Goal: Task Accomplishment & Management: Use online tool/utility

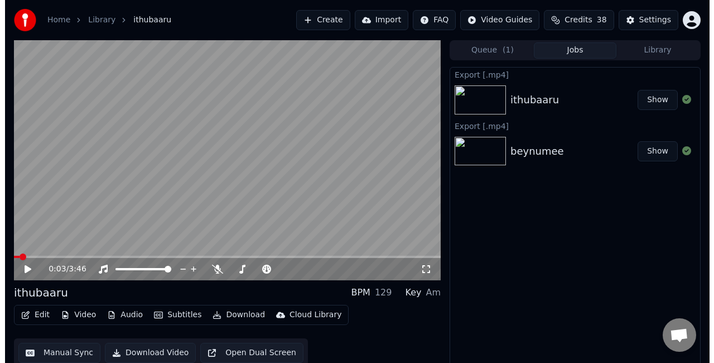
scroll to position [12, 0]
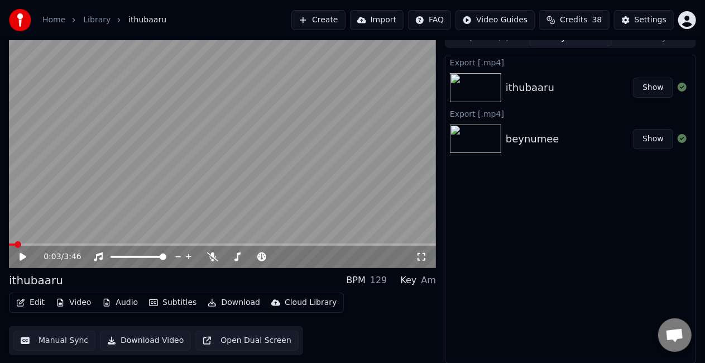
click at [345, 17] on button "Create" at bounding box center [318, 20] width 54 height 20
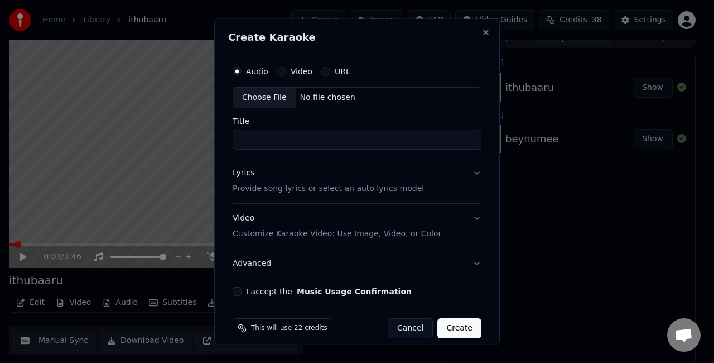
click at [278, 96] on div "Choose File" at bounding box center [264, 98] width 62 height 20
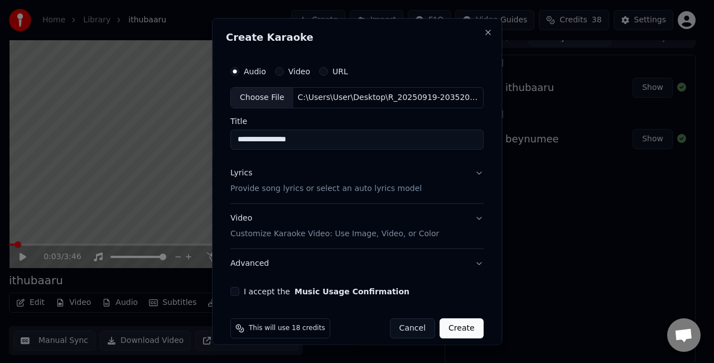
drag, startPoint x: 319, startPoint y: 138, endPoint x: 225, endPoint y: 138, distance: 93.7
click at [225, 138] on div "**********" at bounding box center [357, 181] width 290 height 326
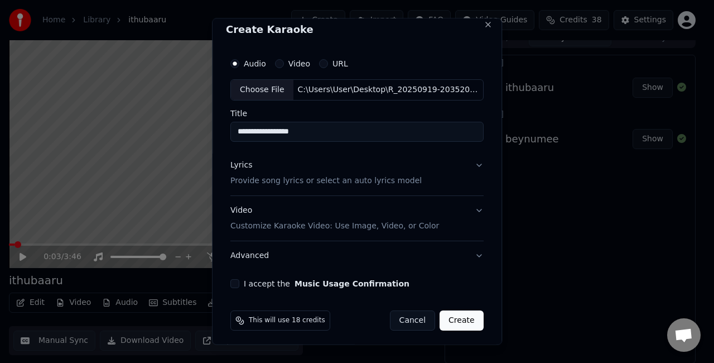
scroll to position [10, 0]
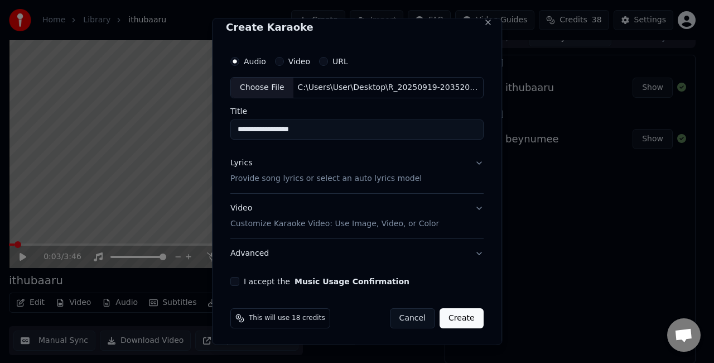
type input "**********"
click at [457, 160] on button "Lyrics Provide song lyrics or select an auto lyrics model" at bounding box center [356, 170] width 253 height 45
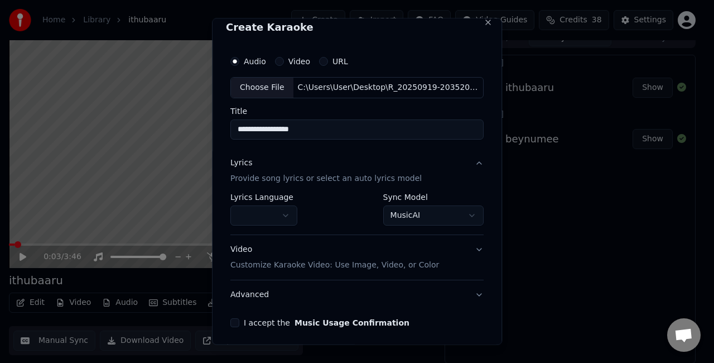
click at [419, 212] on body "**********" at bounding box center [352, 169] width 705 height 363
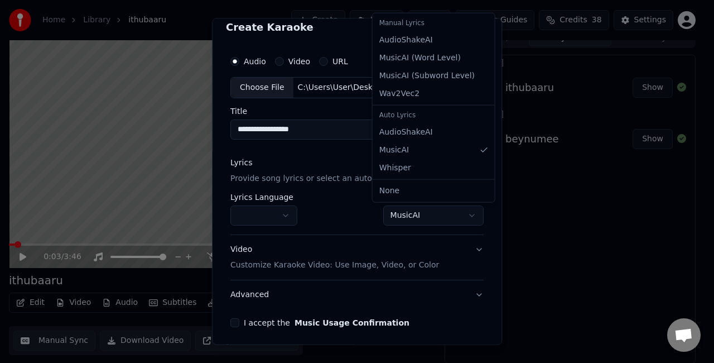
select select "**********"
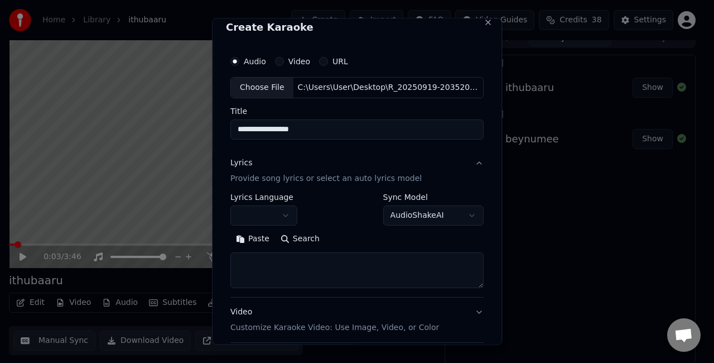
click at [292, 266] on textarea at bounding box center [356, 270] width 253 height 36
click at [252, 246] on button "Paste" at bounding box center [252, 238] width 45 height 18
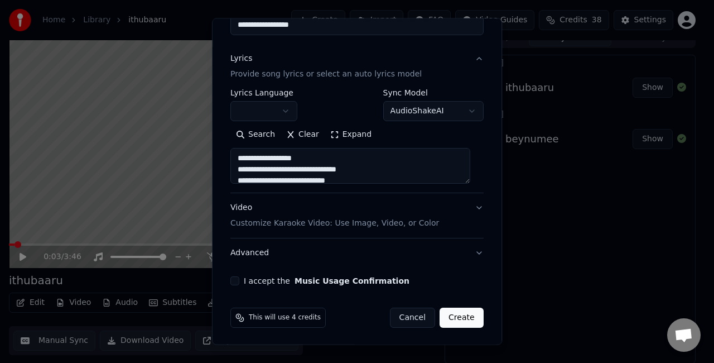
scroll to position [114, 0]
click at [336, 215] on div "Video Customize Karaoke Video: Use Image, Video, or Color" at bounding box center [334, 215] width 209 height 27
type textarea "**********"
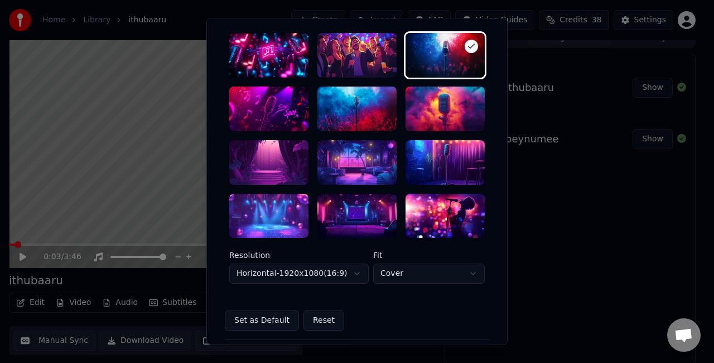
scroll to position [281, 0]
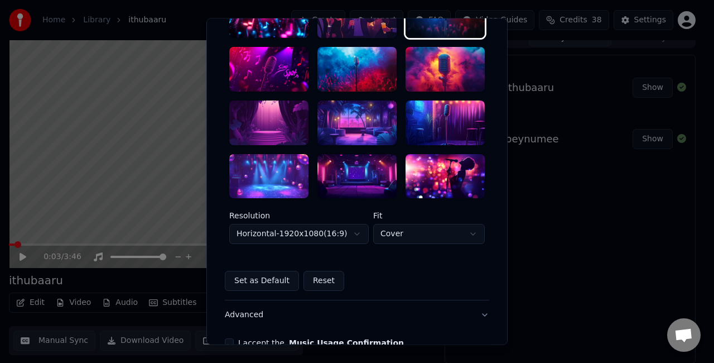
click at [340, 131] on div at bounding box center [357, 122] width 79 height 45
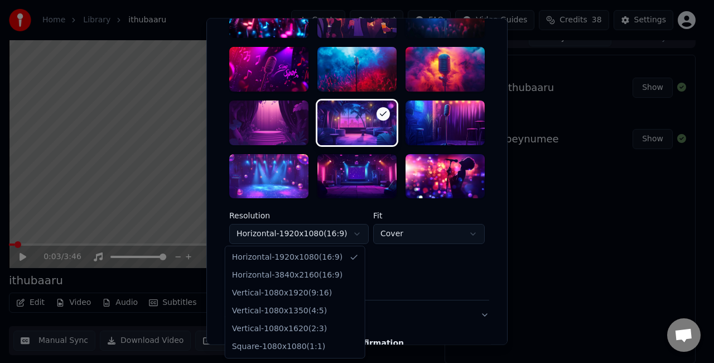
click at [325, 240] on body "**********" at bounding box center [352, 169] width 705 height 363
select select "*********"
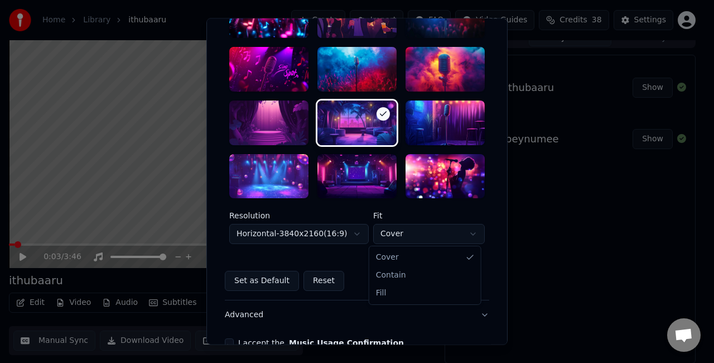
click at [408, 232] on body "**********" at bounding box center [352, 169] width 705 height 363
select select "****"
drag, startPoint x: 384, startPoint y: 277, endPoint x: 381, endPoint y: 292, distance: 15.3
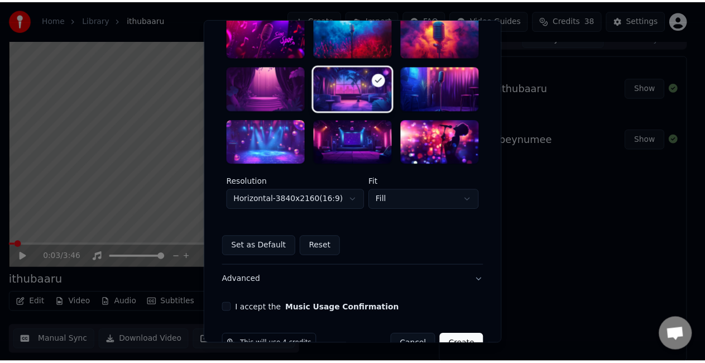
scroll to position [344, 0]
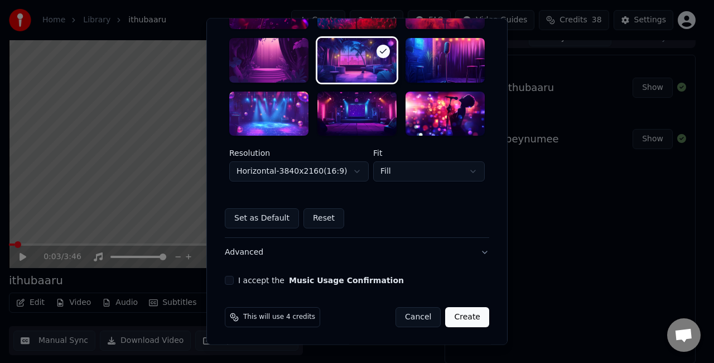
click at [225, 281] on button "I accept the Music Usage Confirmation" at bounding box center [229, 280] width 9 height 9
click at [462, 318] on button "Create" at bounding box center [467, 317] width 44 height 20
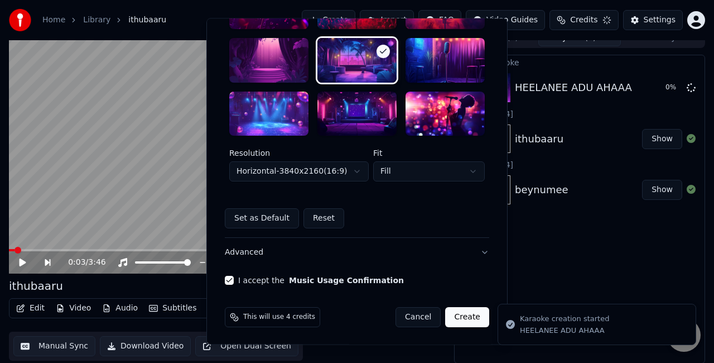
select select "*********"
select select "*****"
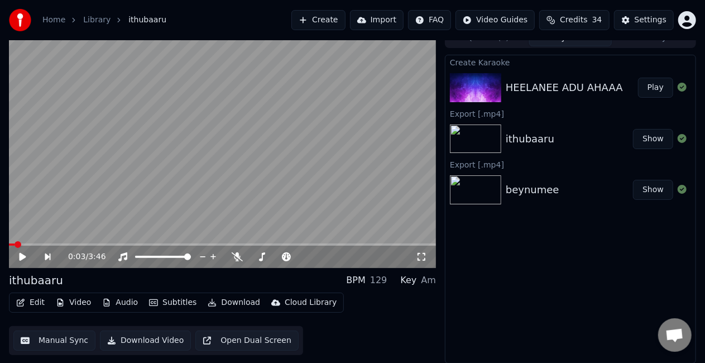
click at [651, 92] on button "Play" at bounding box center [655, 88] width 35 height 20
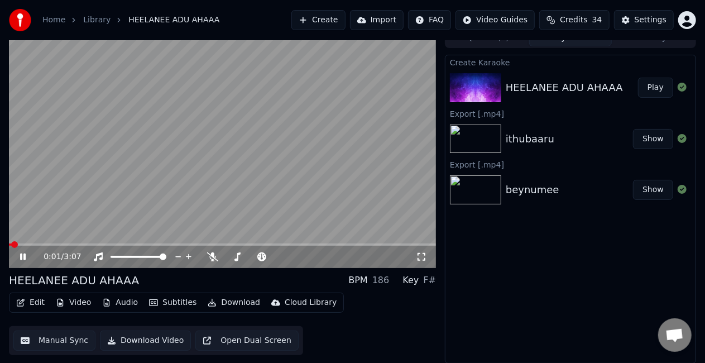
click at [21, 243] on span at bounding box center [222, 244] width 427 height 2
click at [51, 343] on button "Manual Sync" at bounding box center [54, 340] width 82 height 20
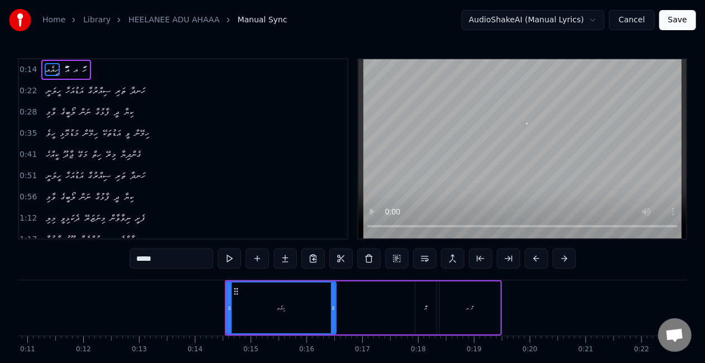
scroll to position [0, 756]
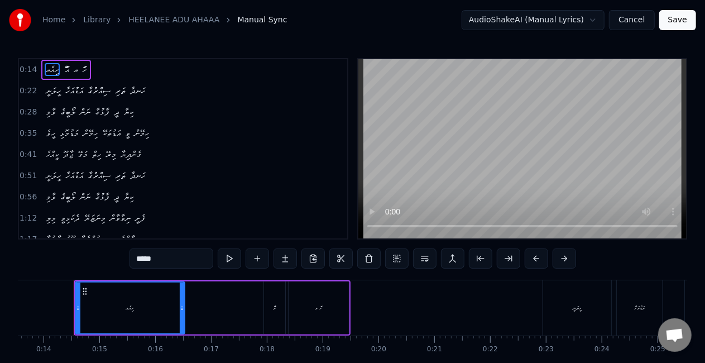
click at [129, 317] on div "ހިއެއ" at bounding box center [130, 307] width 108 height 51
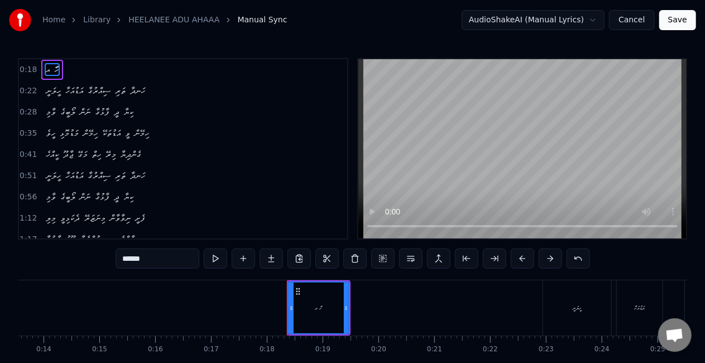
click at [320, 302] on div "ހަަަ އ" at bounding box center [318, 307] width 59 height 51
type input "******"
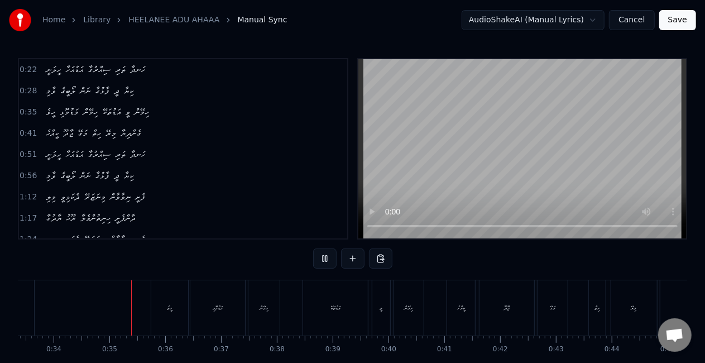
scroll to position [0, 1880]
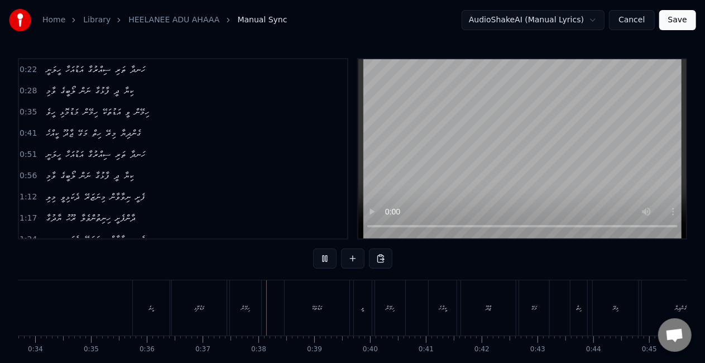
click at [676, 22] on button "Save" at bounding box center [677, 20] width 37 height 20
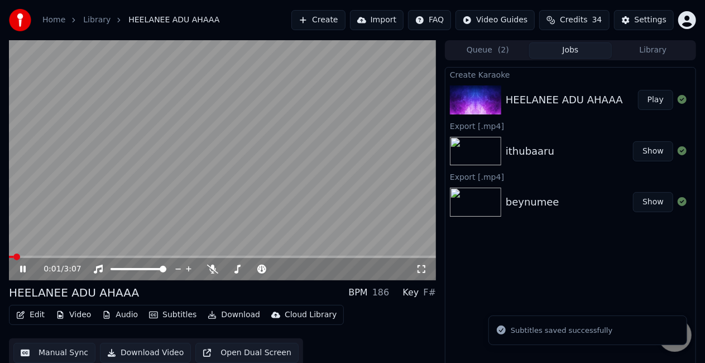
click at [22, 258] on div "0:01 / 3:07" at bounding box center [222, 269] width 427 height 22
click at [37, 257] on span at bounding box center [222, 257] width 427 height 2
click at [94, 185] on video at bounding box center [222, 160] width 427 height 240
click at [30, 266] on icon at bounding box center [31, 269] width 26 height 9
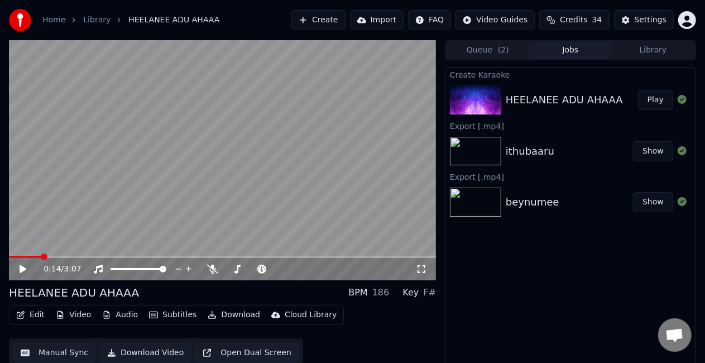
click at [69, 355] on button "Manual Sync" at bounding box center [54, 353] width 82 height 20
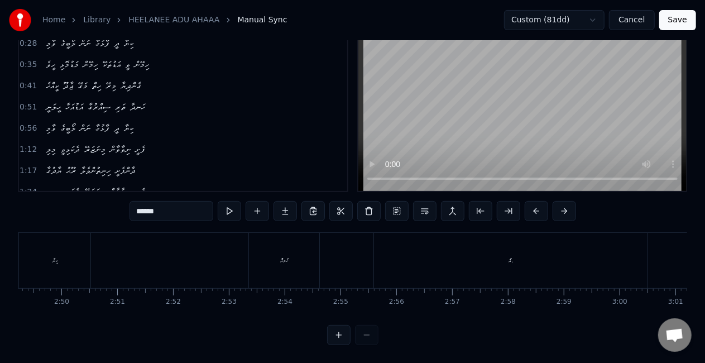
scroll to position [0, 9425]
click at [288, 246] on div "ހުމއްް" at bounding box center [302, 260] width 70 height 55
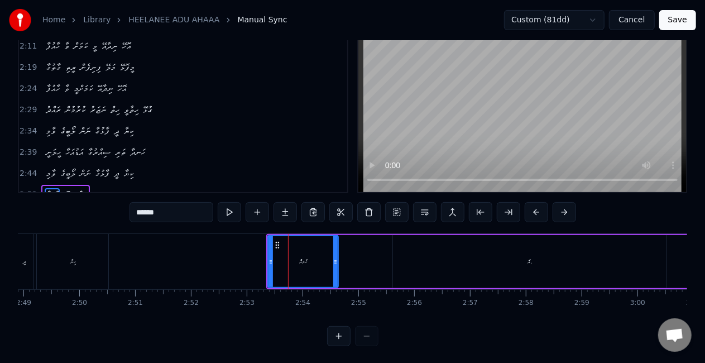
scroll to position [300, 0]
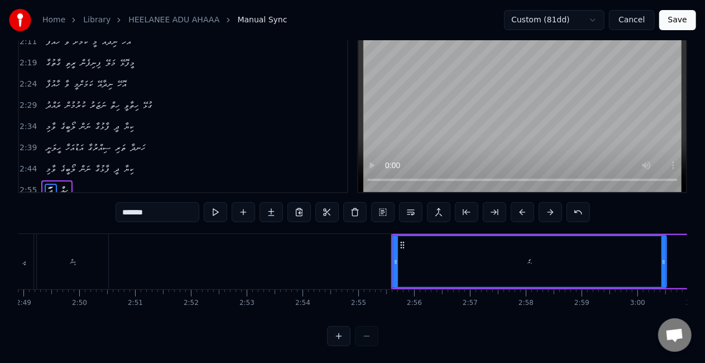
click at [478, 248] on div "އަަަަަ." at bounding box center [529, 261] width 272 height 51
type input "****"
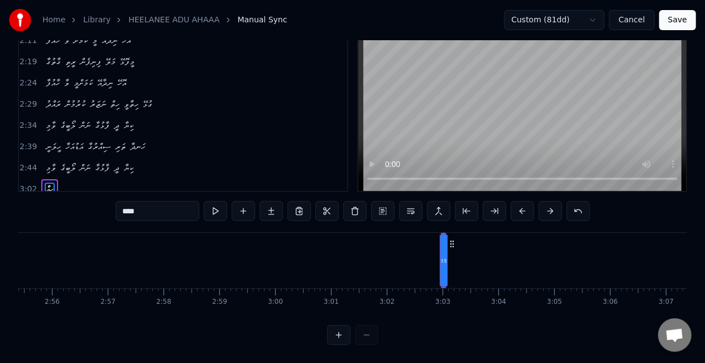
scroll to position [0, 9806]
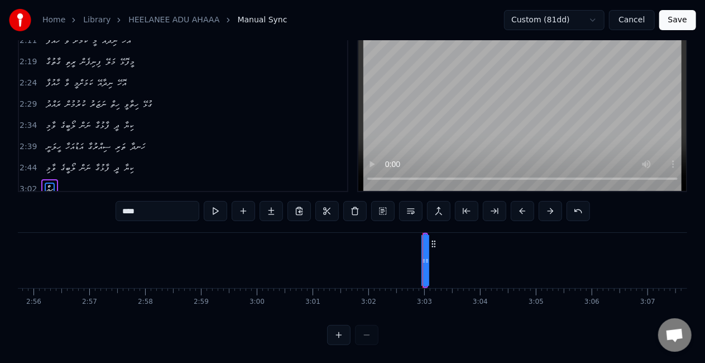
click at [426, 256] on div at bounding box center [427, 260] width 4 height 51
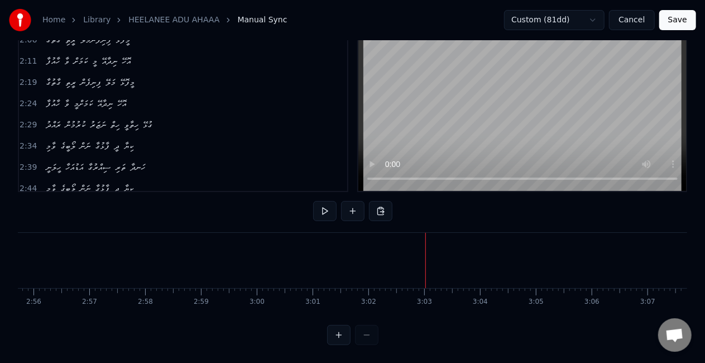
scroll to position [57, 0]
click at [674, 20] on button "Save" at bounding box center [677, 20] width 37 height 20
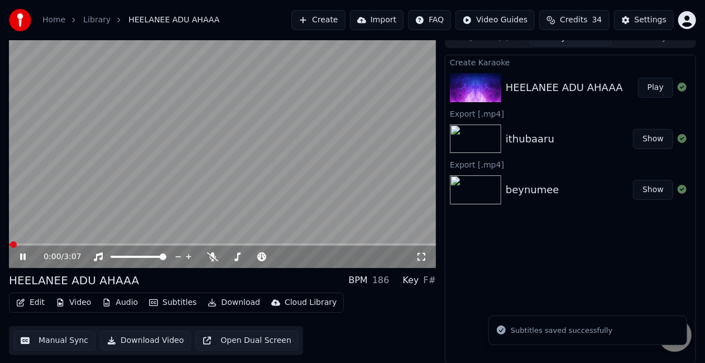
click at [652, 81] on button "Play" at bounding box center [655, 88] width 35 height 20
click at [36, 244] on span at bounding box center [222, 244] width 427 height 2
click at [135, 170] on video at bounding box center [222, 148] width 427 height 240
click at [134, 170] on video at bounding box center [222, 148] width 427 height 240
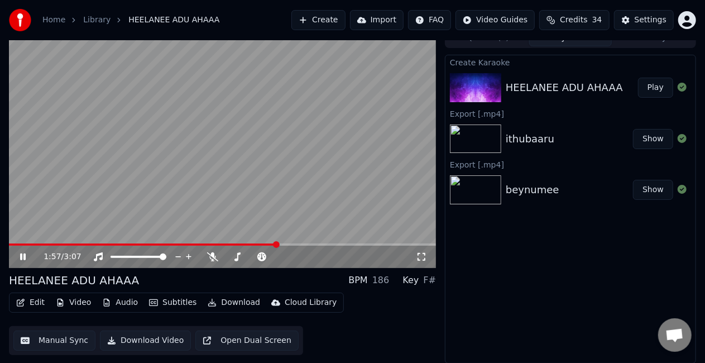
click at [117, 107] on video at bounding box center [222, 148] width 427 height 240
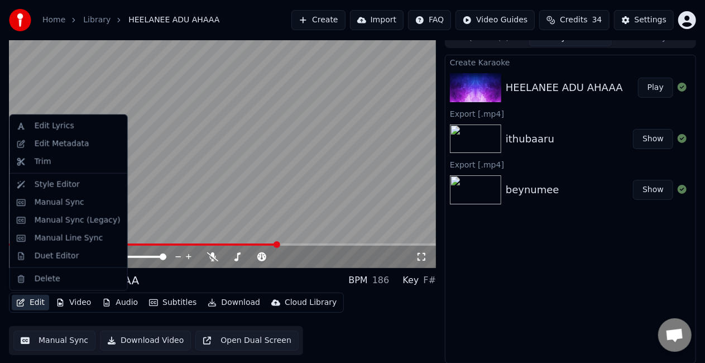
click at [27, 301] on button "Edit" at bounding box center [30, 303] width 37 height 16
click at [43, 254] on div "Duet Editor" at bounding box center [57, 256] width 45 height 11
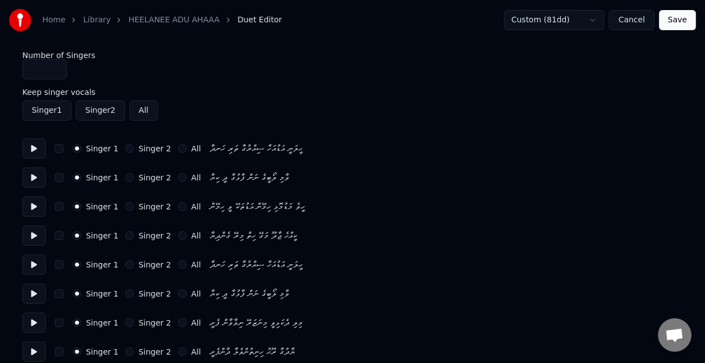
click at [119, 206] on div "Singer 1 Singer 2 All" at bounding box center [137, 206] width 128 height 9
click at [125, 206] on button "Singer 2" at bounding box center [129, 206] width 9 height 9
click at [125, 232] on button "Singer 2" at bounding box center [129, 235] width 9 height 9
type input "*"
click at [56, 64] on input "*" at bounding box center [44, 69] width 45 height 20
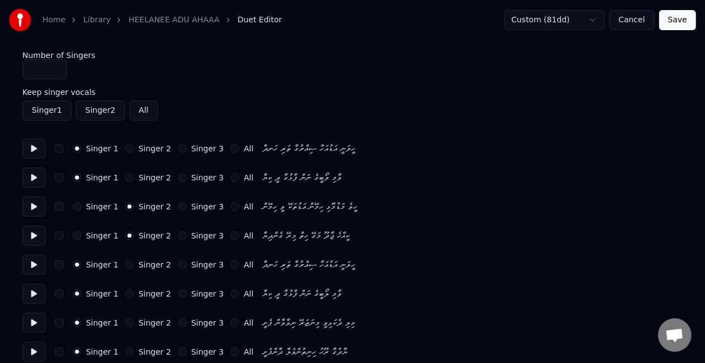
click at [178, 261] on button "Singer 3" at bounding box center [182, 264] width 9 height 9
click at [178, 295] on button "Singer 3" at bounding box center [182, 293] width 9 height 9
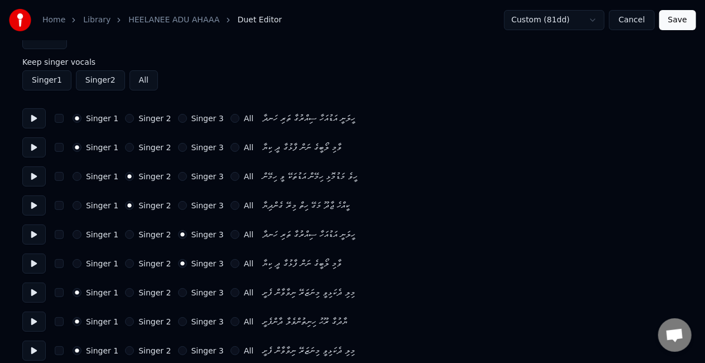
scroll to position [56, 0]
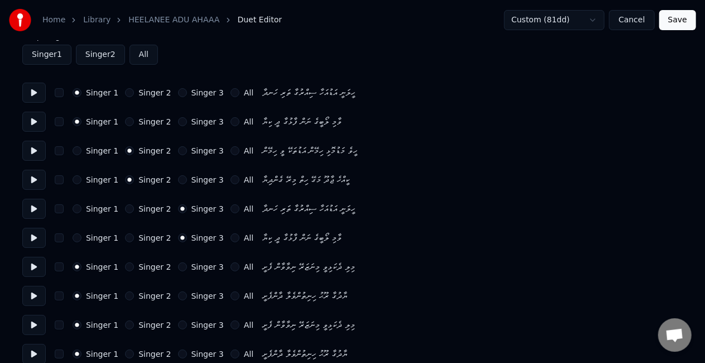
click at [126, 266] on button "Singer 2" at bounding box center [129, 266] width 9 height 9
click at [125, 295] on button "Singer 2" at bounding box center [129, 295] width 9 height 9
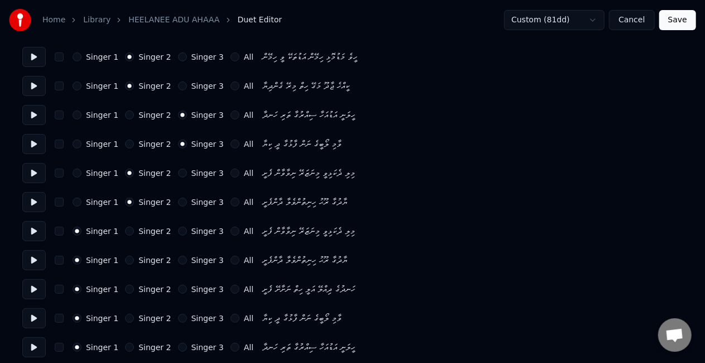
scroll to position [167, 0]
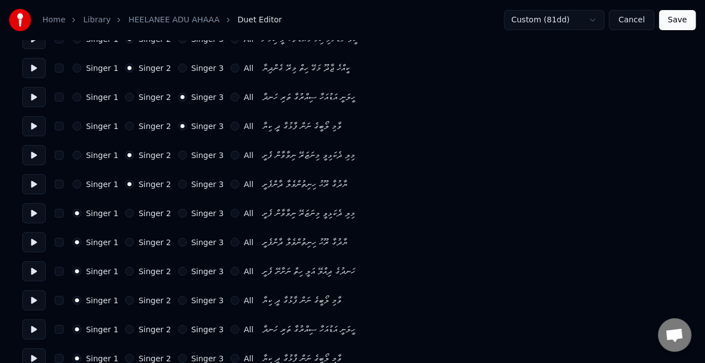
click at [127, 210] on button "Singer 2" at bounding box center [129, 213] width 9 height 9
click at [125, 243] on button "Singer 2" at bounding box center [129, 242] width 9 height 9
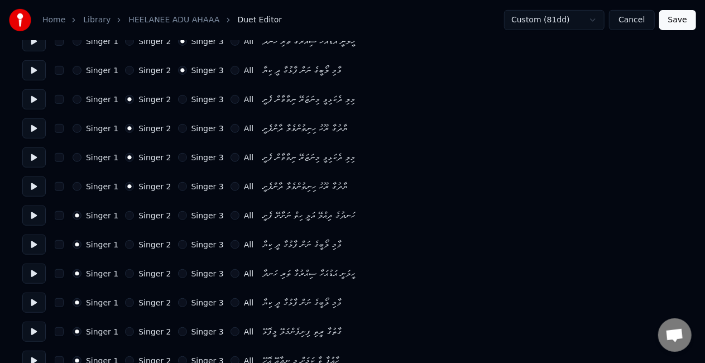
click at [125, 271] on button "Singer 2" at bounding box center [129, 273] width 9 height 9
click at [169, 301] on div "Singer 1 Singer 2 Singer 3 All" at bounding box center [163, 302] width 181 height 9
click at [178, 304] on button "Singer 3" at bounding box center [182, 302] width 9 height 9
click at [178, 276] on button "Singer 3" at bounding box center [182, 273] width 9 height 9
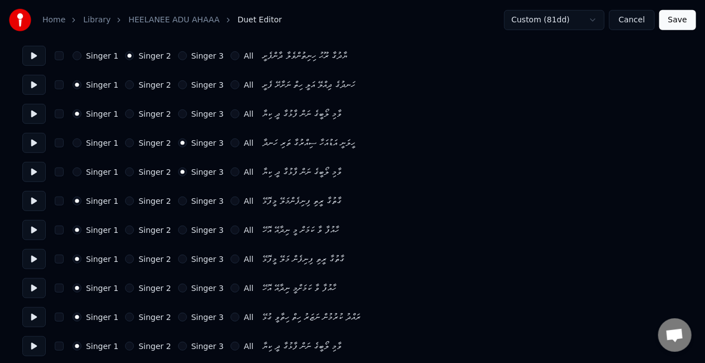
scroll to position [391, 0]
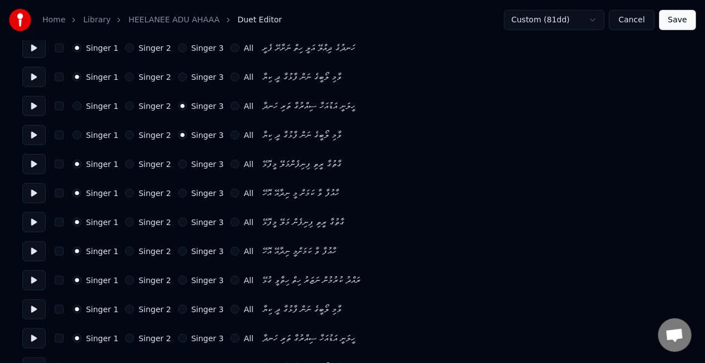
click at [125, 280] on button "Singer 2" at bounding box center [129, 280] width 9 height 9
click at [128, 308] on button "Singer 2" at bounding box center [129, 309] width 9 height 9
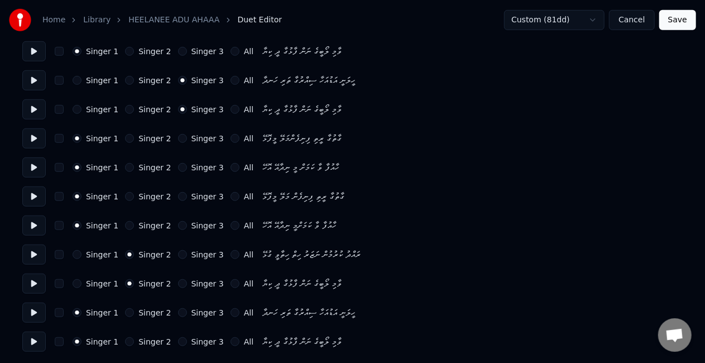
click at [178, 314] on button "Singer 3" at bounding box center [182, 312] width 9 height 9
click at [178, 340] on button "Singer 3" at bounding box center [182, 341] width 9 height 9
click at [676, 26] on button "Save" at bounding box center [677, 20] width 37 height 20
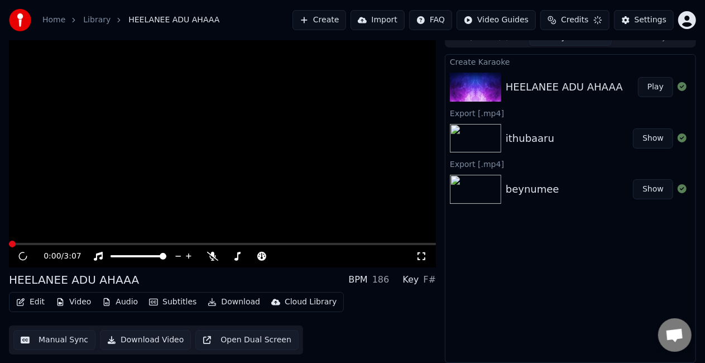
scroll to position [12, 0]
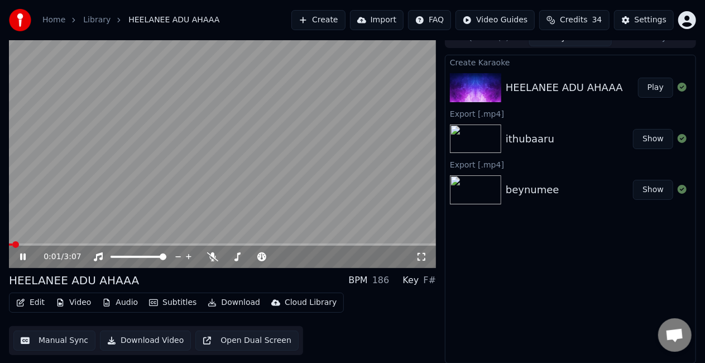
click at [121, 243] on span at bounding box center [222, 244] width 427 height 2
click at [211, 186] on video at bounding box center [222, 148] width 427 height 240
click at [304, 151] on video at bounding box center [222, 148] width 427 height 240
click at [282, 170] on video at bounding box center [222, 148] width 427 height 240
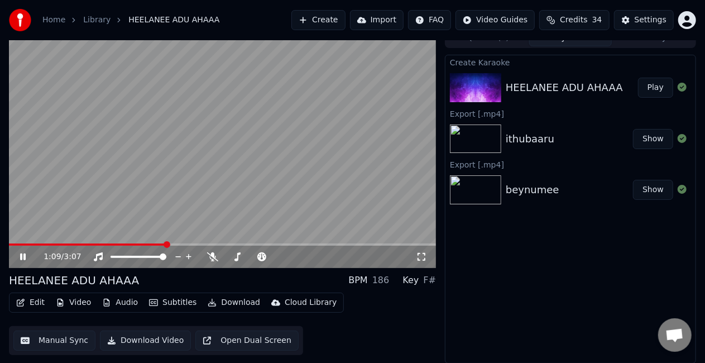
click at [166, 245] on span at bounding box center [222, 244] width 427 height 2
click at [283, 244] on span at bounding box center [222, 244] width 427 height 2
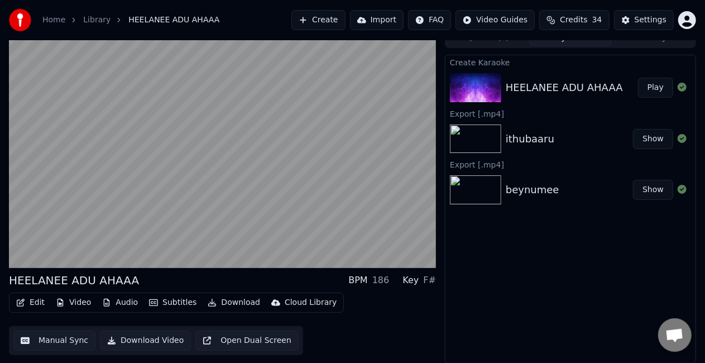
click at [210, 157] on video at bounding box center [222, 148] width 427 height 240
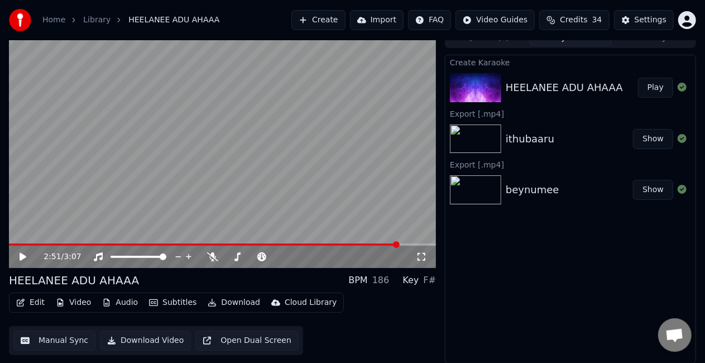
click at [146, 341] on button "Download Video" at bounding box center [145, 340] width 91 height 20
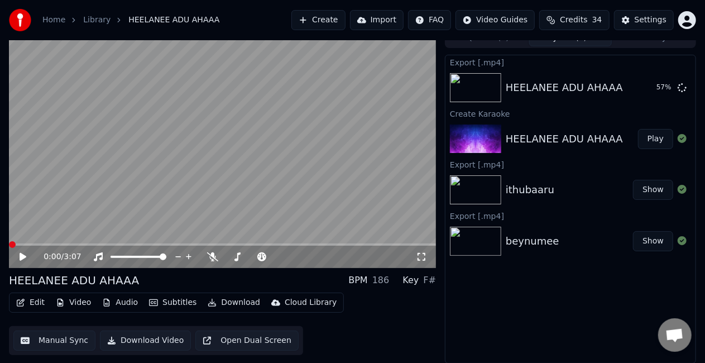
click at [9, 245] on span at bounding box center [9, 244] width 0 height 2
click at [26, 253] on icon at bounding box center [31, 256] width 26 height 9
click at [22, 256] on icon at bounding box center [23, 256] width 6 height 7
